Goal: Information Seeking & Learning: Learn about a topic

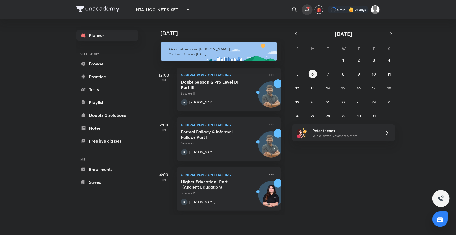
click at [306, 12] on icon at bounding box center [307, 9] width 6 height 6
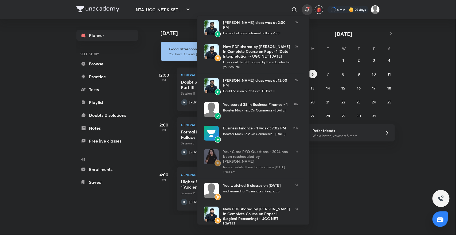
click at [332, 160] on div at bounding box center [228, 117] width 456 height 235
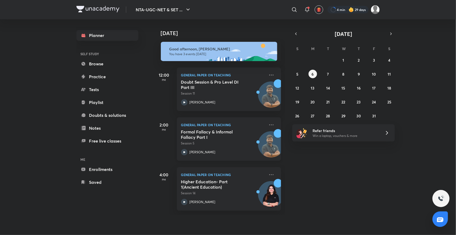
click at [185, 148] on div "Formal Fallacy & Informal Fallacy Part I Session 5 [PERSON_NAME]" at bounding box center [223, 142] width 84 height 26
click at [35, 225] on div "NTA-UGC-NET & SET ... ​ 4 min 29 days Planner SELF STUDY Browse Practice Tests …" at bounding box center [228, 117] width 456 height 235
click at [268, 73] on icon at bounding box center [271, 75] width 6 height 6
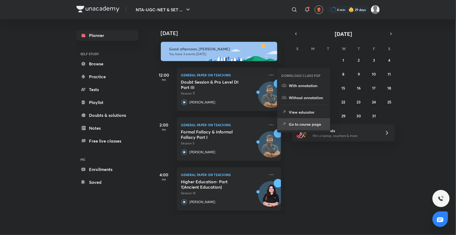
click at [302, 124] on p "Go to course page" at bounding box center [307, 124] width 37 height 6
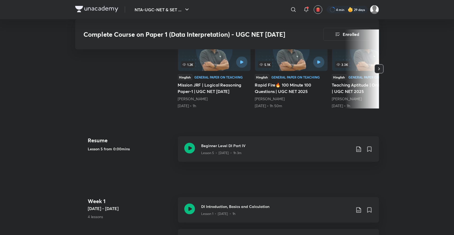
scroll to position [187, 0]
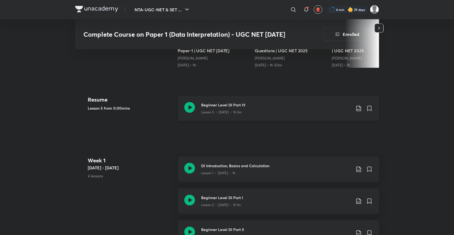
click at [184, 107] on icon at bounding box center [189, 107] width 11 height 11
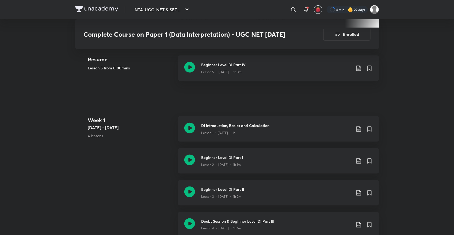
scroll to position [241, 0]
